Goal: Task Accomplishment & Management: Manage account settings

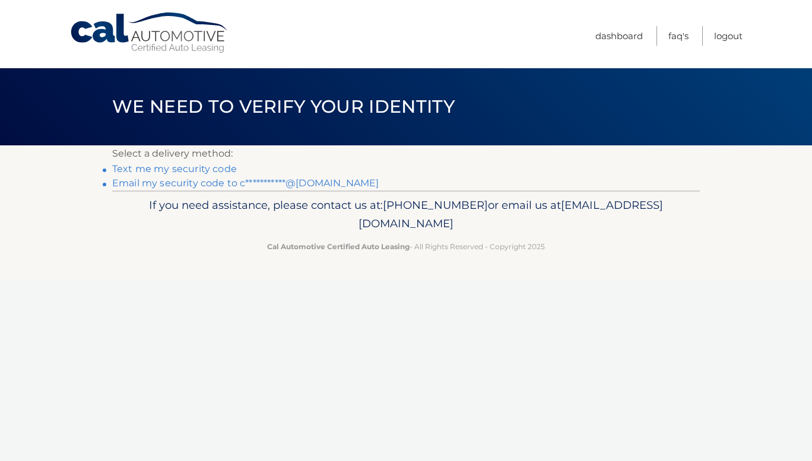
click at [164, 187] on link "**********" at bounding box center [245, 183] width 267 height 11
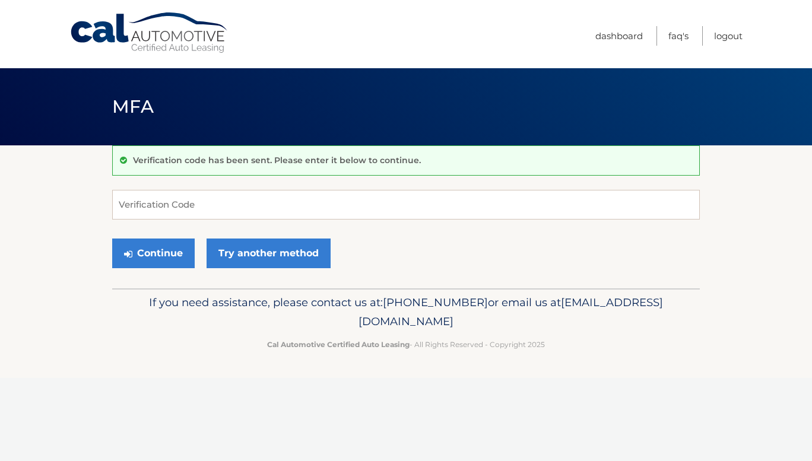
click at [243, 182] on div "Verification code has been sent. Please enter it below to continue. Verificatio…" at bounding box center [406, 216] width 588 height 143
click at [202, 201] on input "Verification Code" at bounding box center [406, 205] width 588 height 30
type input "784231"
click at [156, 256] on button "Continue" at bounding box center [153, 254] width 83 height 30
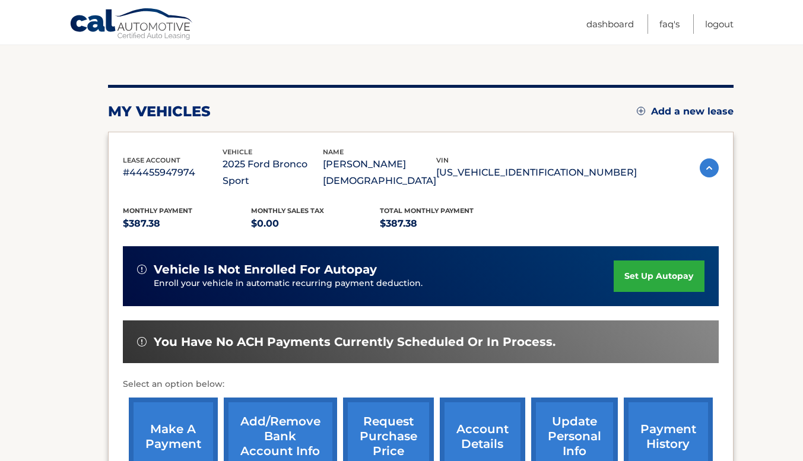
scroll to position [178, 0]
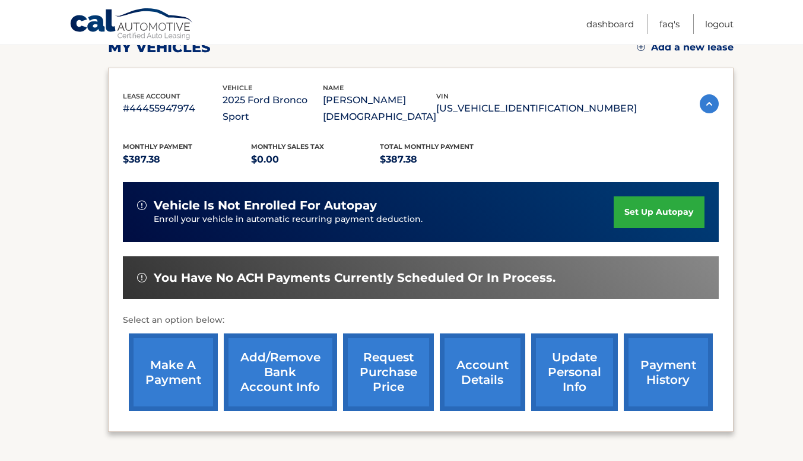
click at [191, 350] on link "make a payment" at bounding box center [173, 373] width 89 height 78
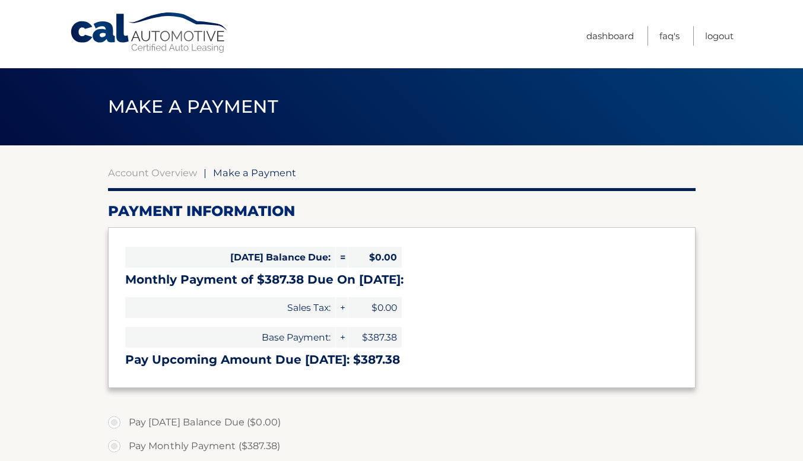
select select "NjJhMjM2OTUtYzA5Yi00MDVmLWI1ZTgtYzQwNmNkN2U0MWU0"
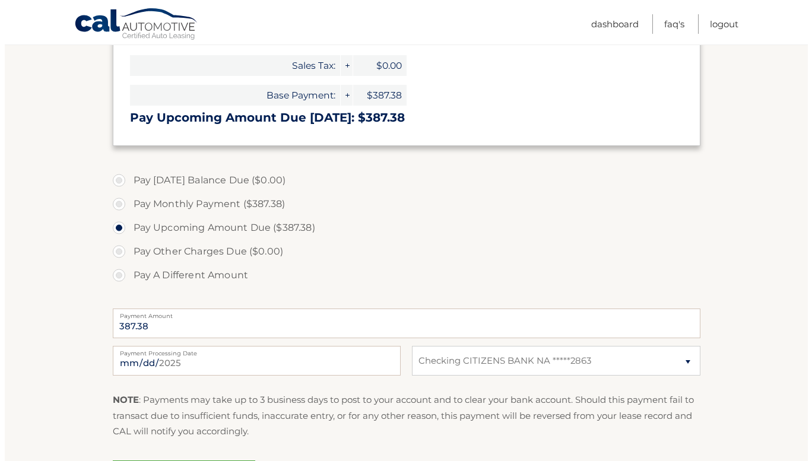
scroll to position [297, 0]
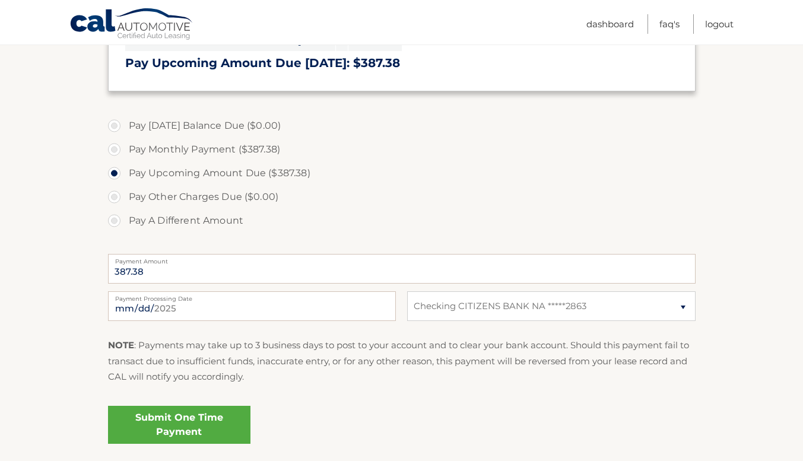
click at [176, 425] on link "Submit One Time Payment" at bounding box center [179, 425] width 142 height 38
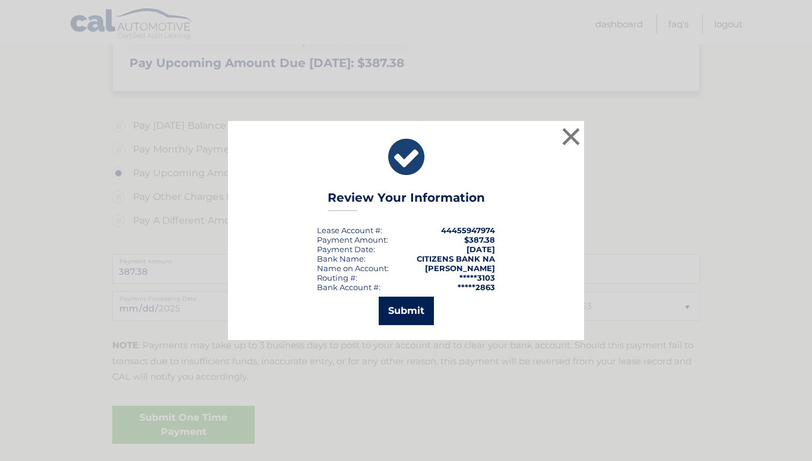
click at [411, 308] on button "Submit" at bounding box center [406, 311] width 55 height 28
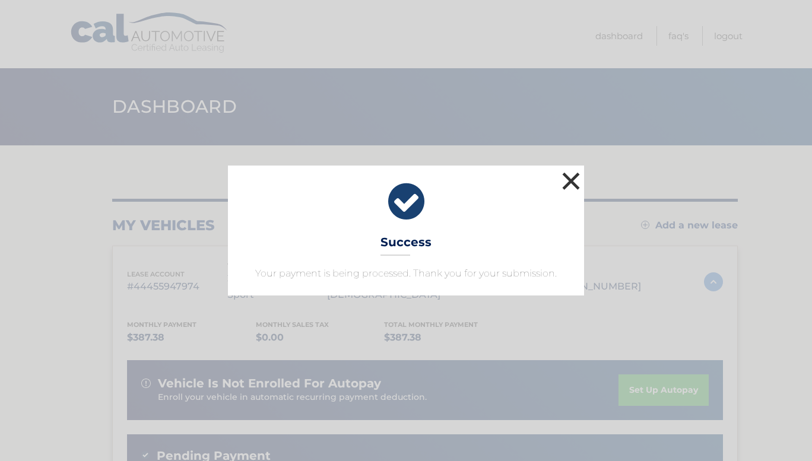
click at [564, 182] on button "×" at bounding box center [571, 181] width 24 height 24
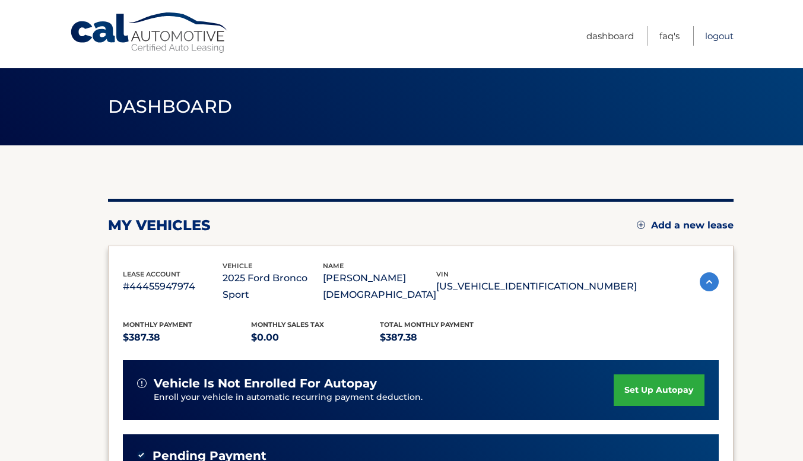
click at [719, 36] on link "Logout" at bounding box center [719, 36] width 28 height 20
